Goal: Task Accomplishment & Management: Manage account settings

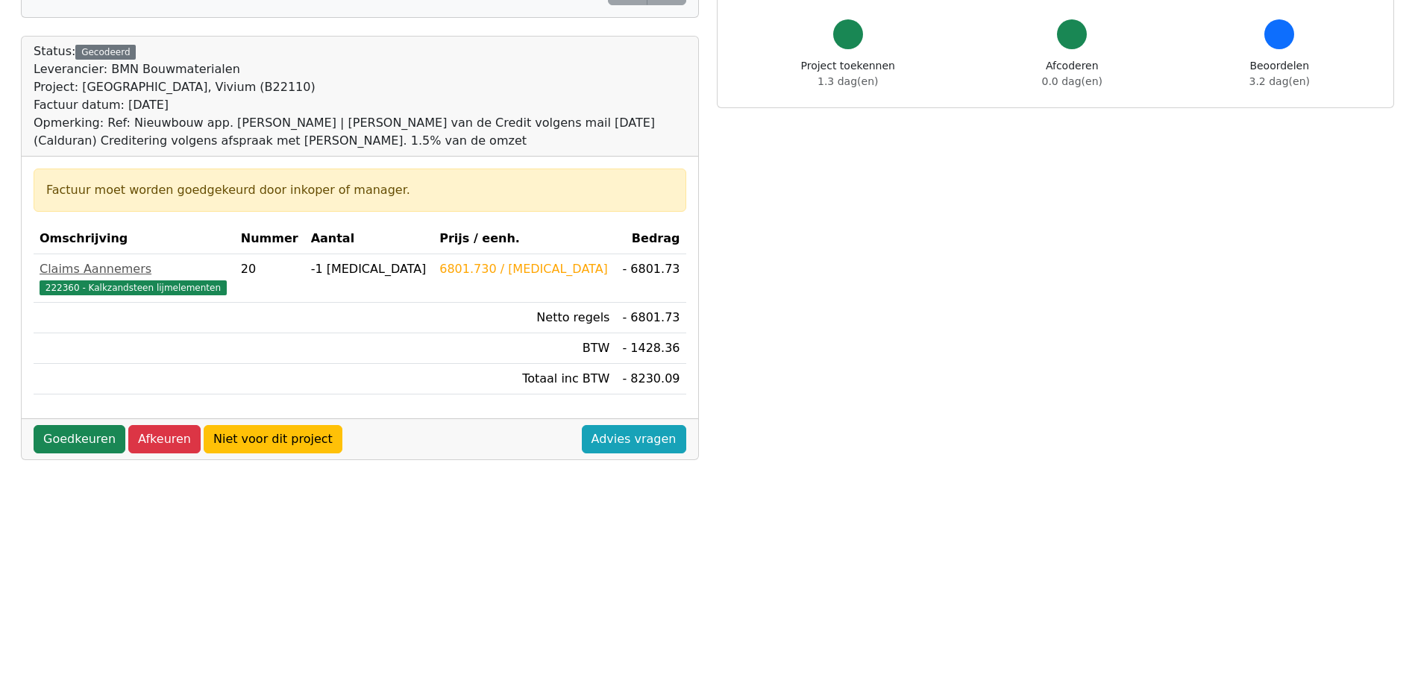
scroll to position [149, 0]
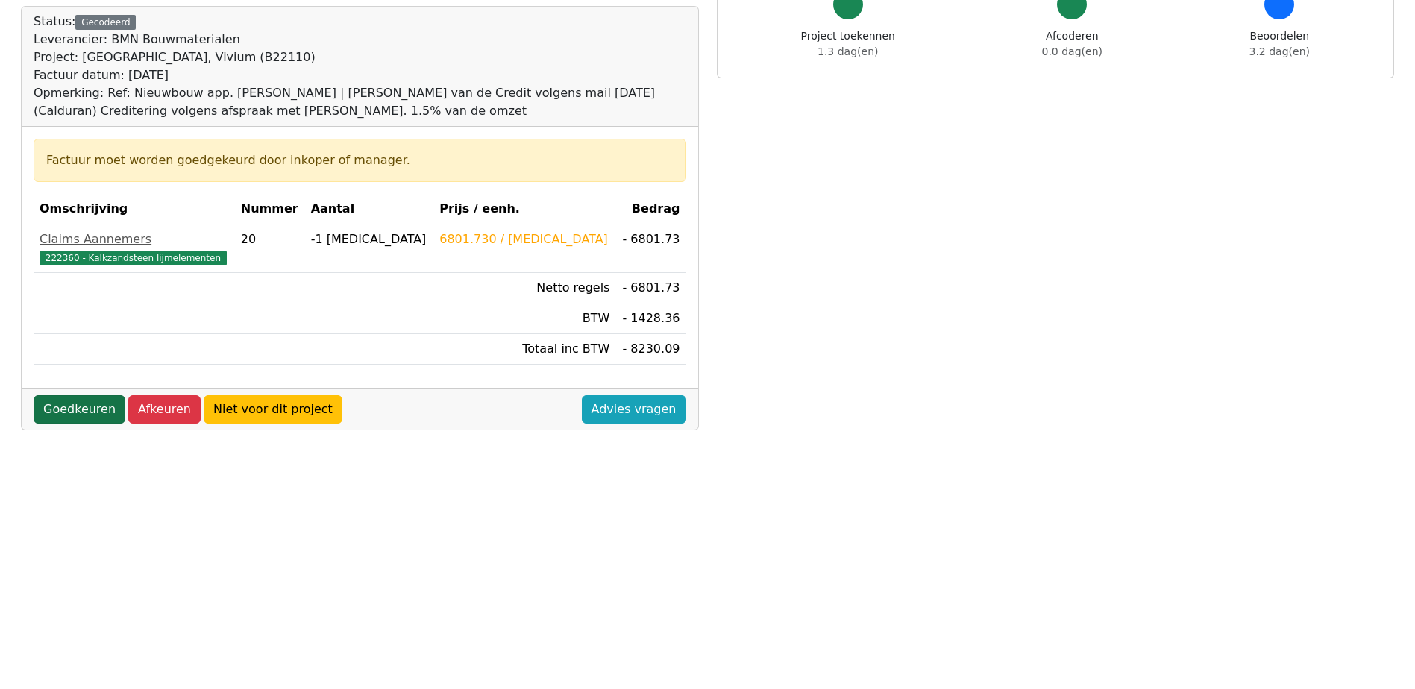
click at [76, 405] on link "Goedkeuren" at bounding box center [80, 409] width 92 height 28
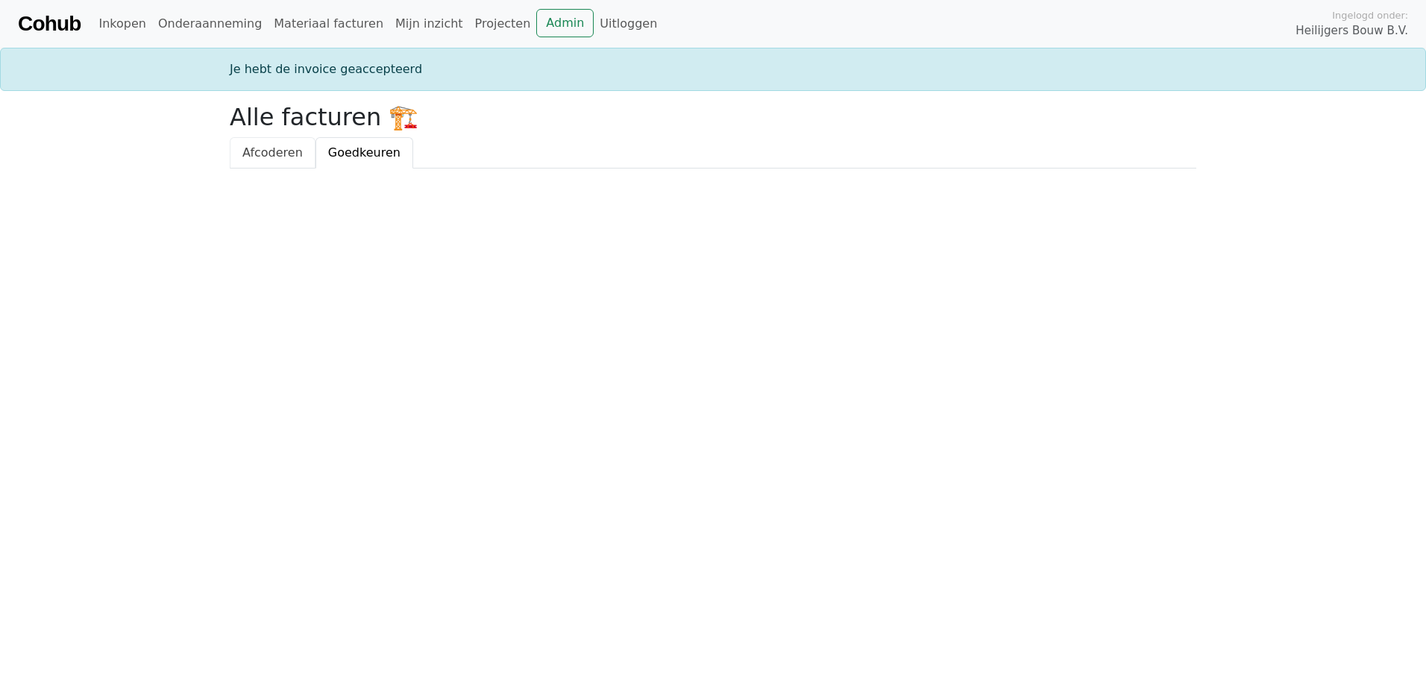
click at [273, 156] on span "Afcoderen" at bounding box center [272, 152] width 60 height 14
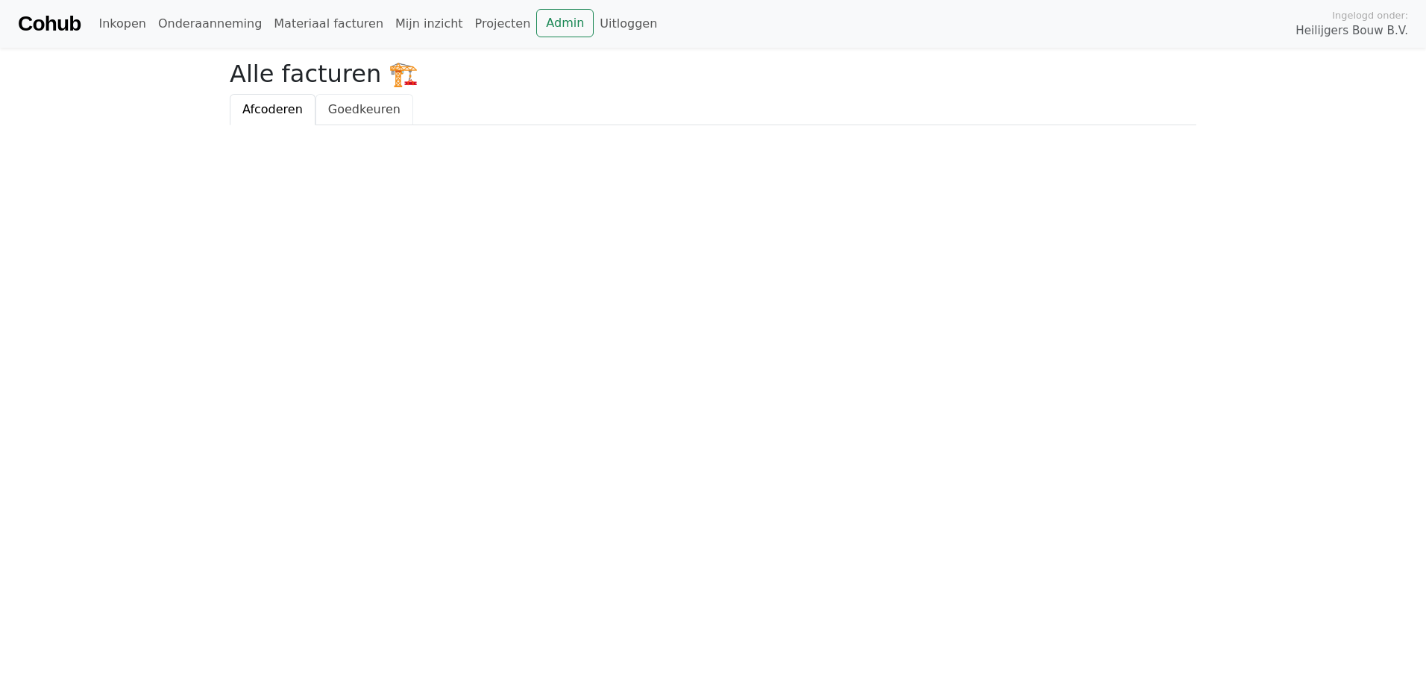
click at [352, 116] on span "Goedkeuren" at bounding box center [364, 109] width 72 height 14
